Goal: Information Seeking & Learning: Learn about a topic

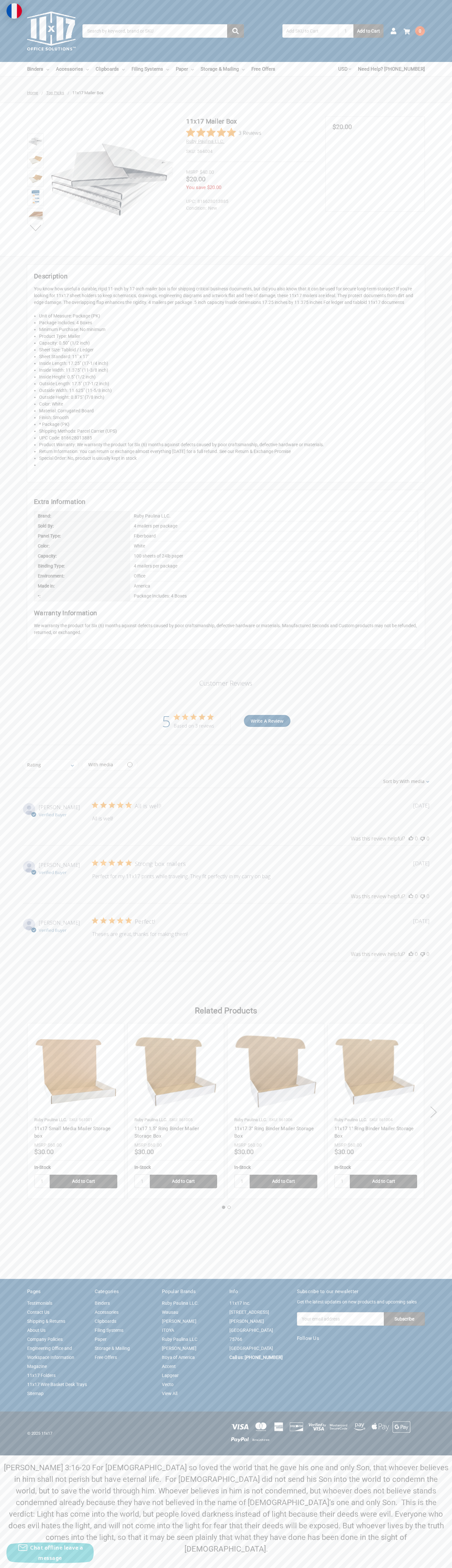
click at [38, 1315] on link "Contact Us" at bounding box center [38, 1312] width 23 height 5
click at [35, 23] on img at bounding box center [52, 31] width 49 height 49
click at [440, 696] on div "Customer Reviews 5 Based on 3 reviews Write A Review Rating All ratings 5 stars…" at bounding box center [226, 827] width 452 height 341
click at [103, 1567] on html "The cookie settings on this website are set to 'allow all cookies' to give you …" at bounding box center [226, 784] width 452 height 1568
click at [20, 250] on div "11x17 Mailer Box 3 Reviews Ruby Paulina LLC. SKU: 564004" at bounding box center [226, 180] width 452 height 153
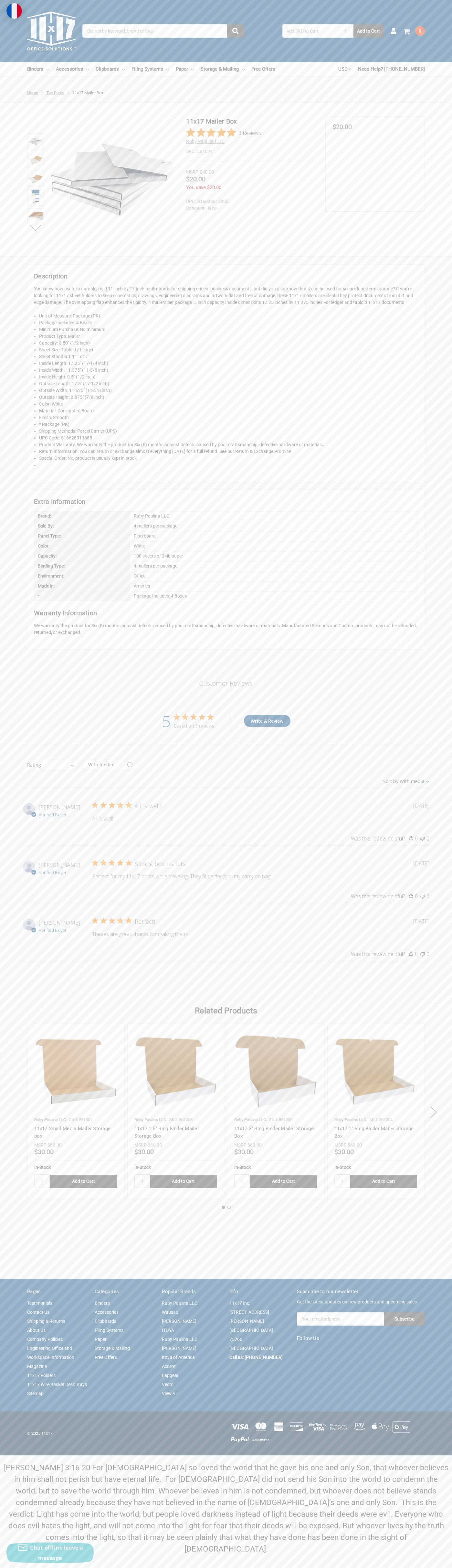
click at [107, 180] on img at bounding box center [112, 179] width 126 height 126
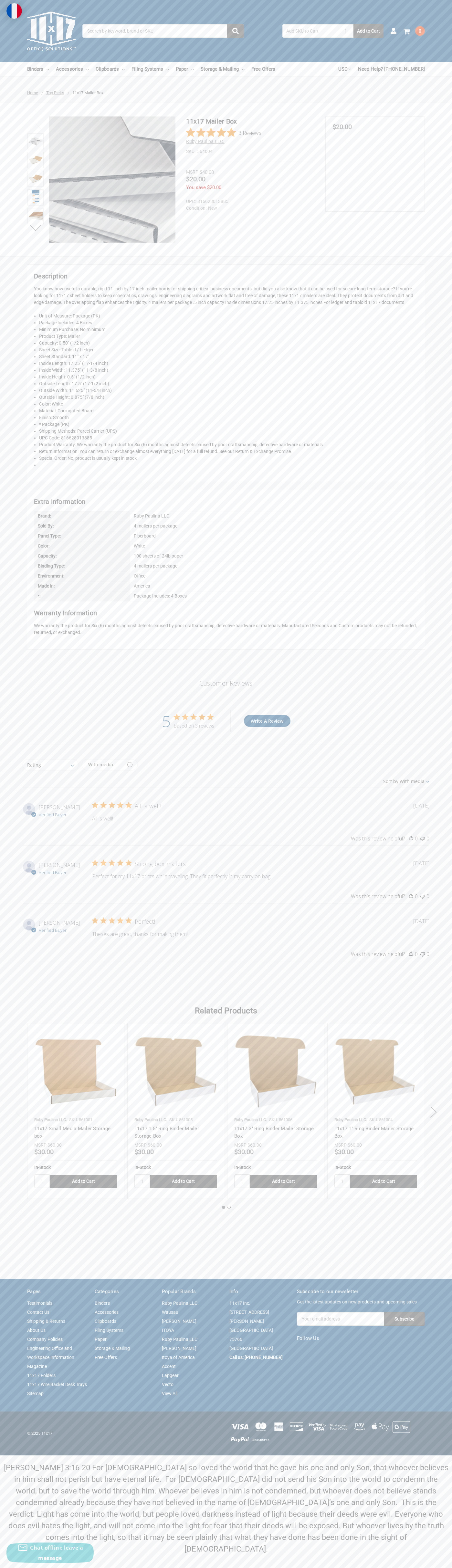
click at [7, 11] on img at bounding box center [14, 10] width 15 height 15
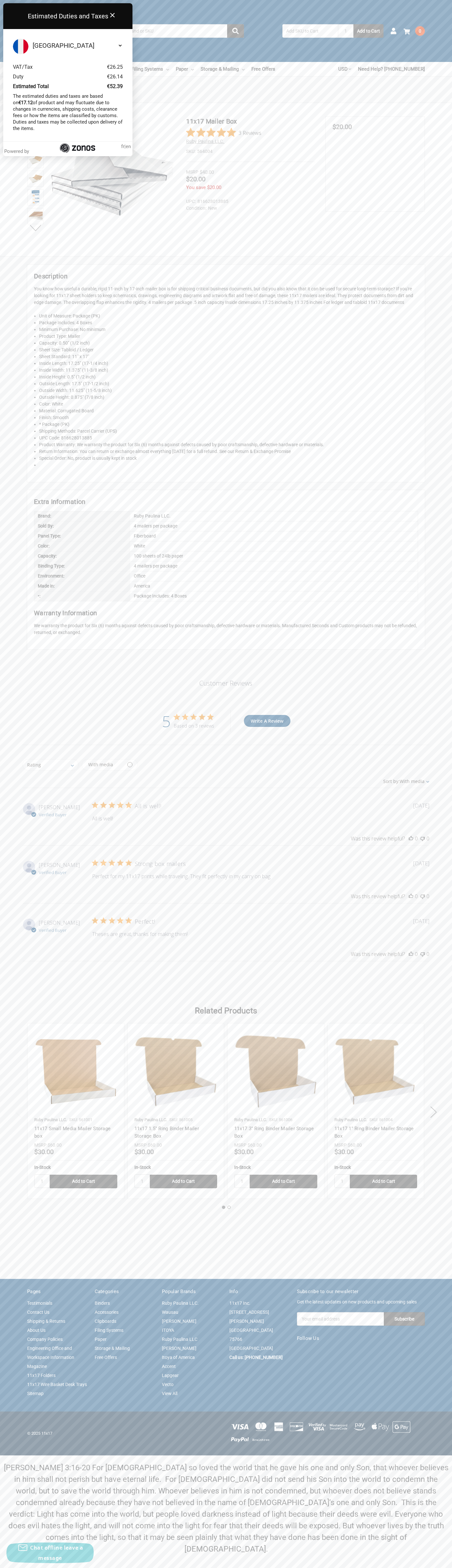
click at [121, 147] on span "fr" at bounding box center [122, 147] width 3 height 6
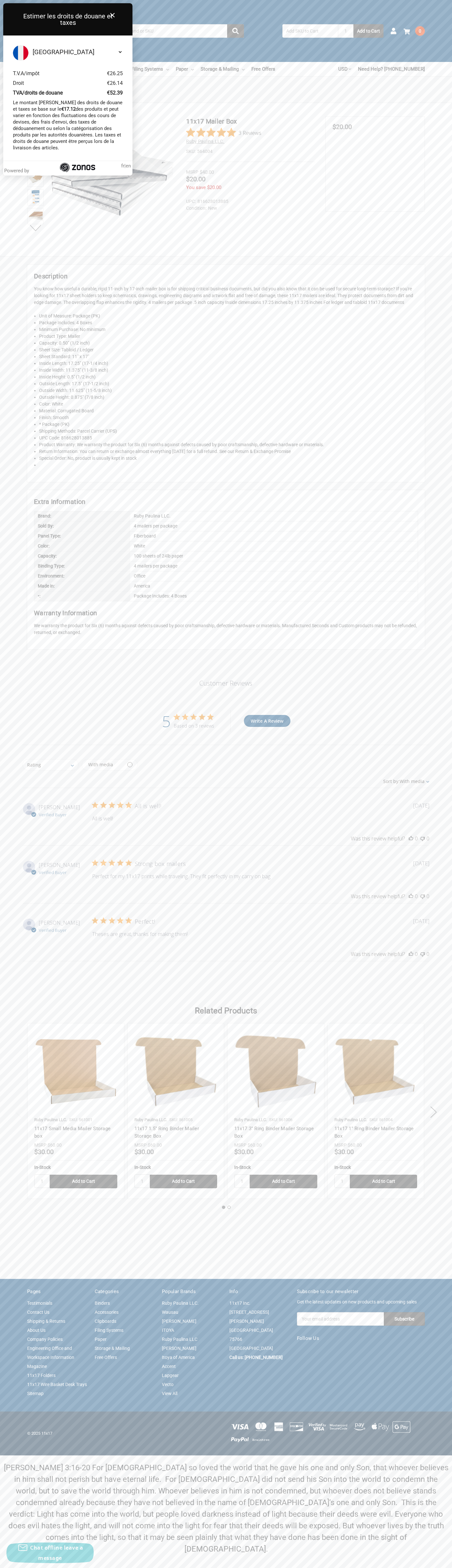
click at [35, 180] on img at bounding box center [35, 178] width 14 height 14
click at [342, 127] on span "$20.00" at bounding box center [342, 127] width 19 height 8
click at [375, 127] on div "Price Now $20.00" at bounding box center [375, 127] width 85 height 8
click at [35, 198] on img at bounding box center [35, 197] width 8 height 14
click at [191, 152] on dt "SKU:" at bounding box center [190, 151] width 9 height 7
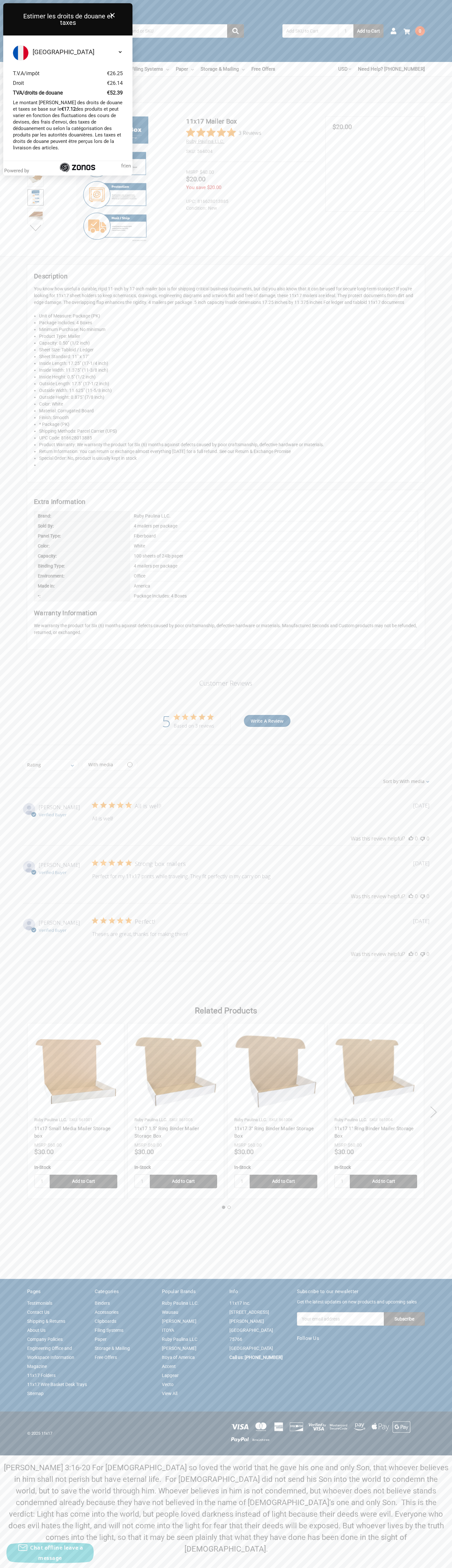
click at [250, 172] on div "MSRP $40.00" at bounding box center [250, 172] width 129 height 7
click at [196, 180] on span "$20.00" at bounding box center [196, 179] width 19 height 8
click at [392, 4] on div "Toggle menu Search 1 Add to Cart Account 0 Your Cart Your Cart Is Empty. Total …" at bounding box center [226, 31] width 452 height 62
click at [427, 1530] on p "[PERSON_NAME] 3:16-20 For [DEMOGRAPHIC_DATA] so loved the world that he gave hi…" at bounding box center [226, 1508] width 445 height 93
click at [140, 1567] on html "The cookie settings on this website are set to 'allow all cookies' to give you …" at bounding box center [226, 784] width 452 height 1568
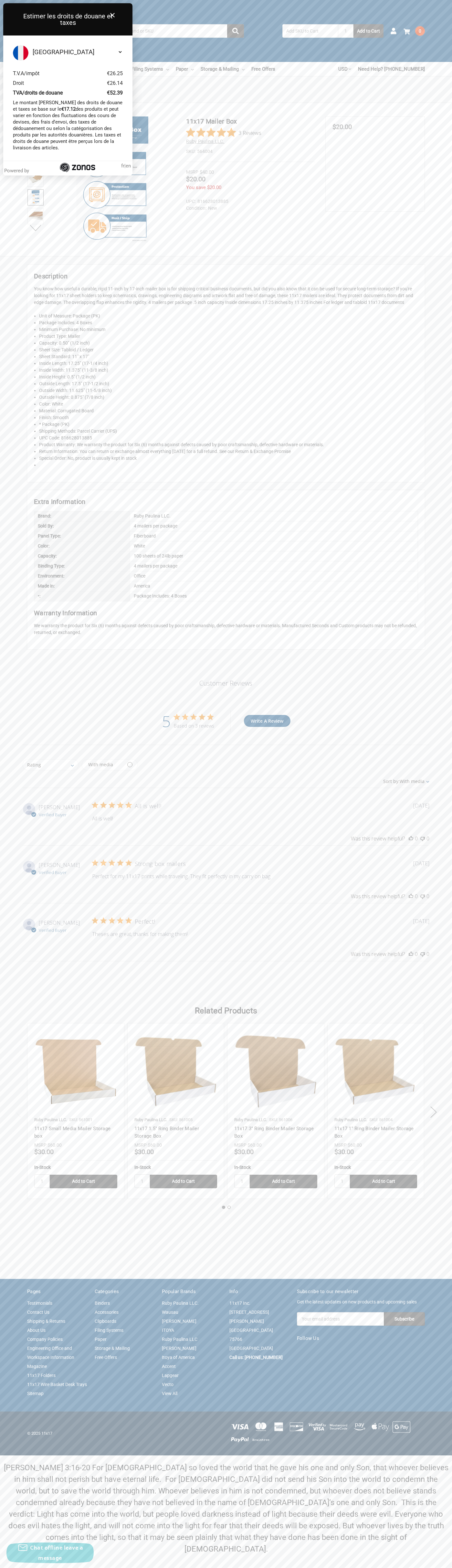
click at [5, 479] on div "Description You know how useful a durable, rigid 11-inch by 17-inch mailer box …" at bounding box center [226, 457] width 452 height 385
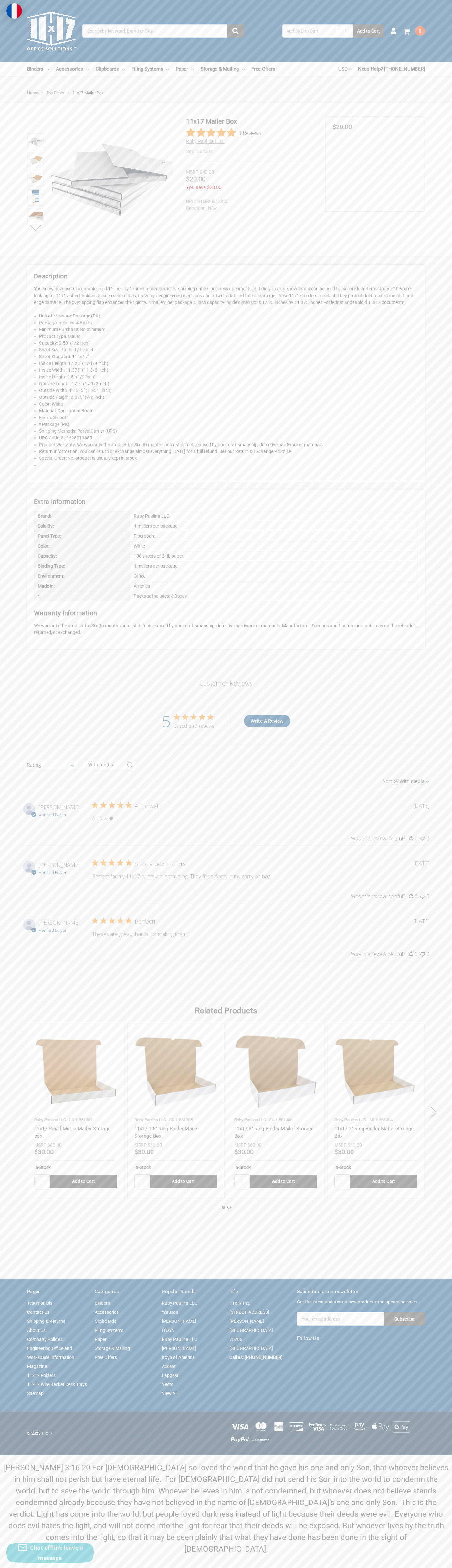
click at [256, 157] on div "11x17 Mailer Box 3 Reviews Ruby Paulina LLC. SKU: 564004" at bounding box center [250, 139] width 129 height 46
click at [35, 180] on img at bounding box center [35, 178] width 14 height 14
click at [342, 127] on span "$20.00" at bounding box center [342, 127] width 19 height 8
click at [375, 127] on div "Price Now $20.00" at bounding box center [375, 127] width 85 height 8
click at [35, 161] on img at bounding box center [35, 159] width 14 height 14
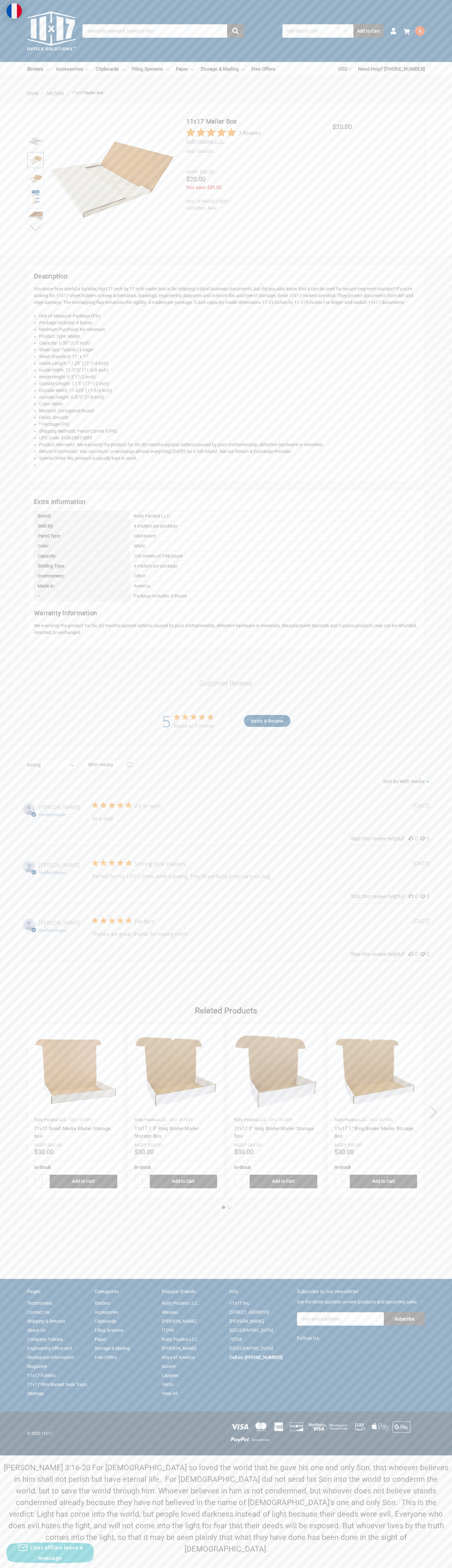
click at [191, 152] on dt "SKU:" at bounding box center [190, 151] width 9 height 7
click at [250, 172] on div "MSRP $40.00" at bounding box center [250, 172] width 129 height 7
click at [196, 180] on span "$20.00" at bounding box center [196, 179] width 19 height 8
click at [196, 208] on dt "Condition:" at bounding box center [196, 208] width 20 height 7
